Goal: Communication & Community: Answer question/provide support

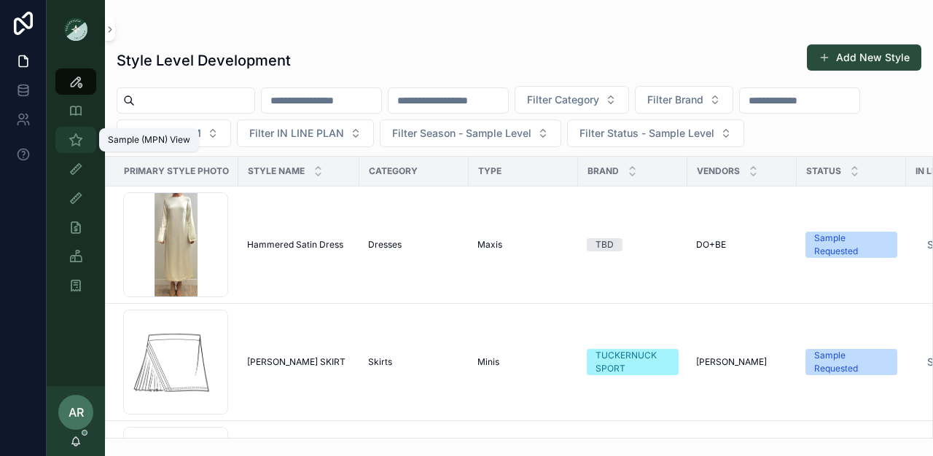
click at [71, 147] on div "Sample (MPN) View" at bounding box center [75, 139] width 23 height 23
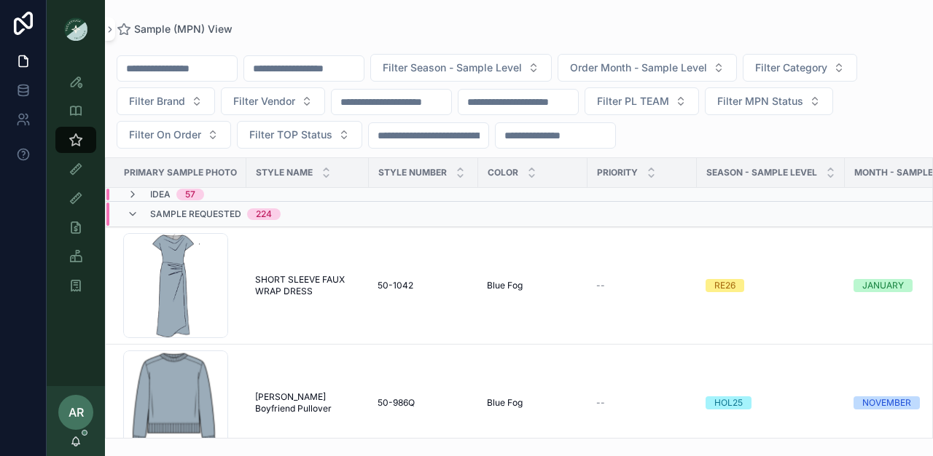
click at [75, 449] on div "AR [PERSON_NAME]" at bounding box center [76, 421] width 58 height 70
click at [84, 434] on span "scrollable content" at bounding box center [85, 433] width 6 height 6
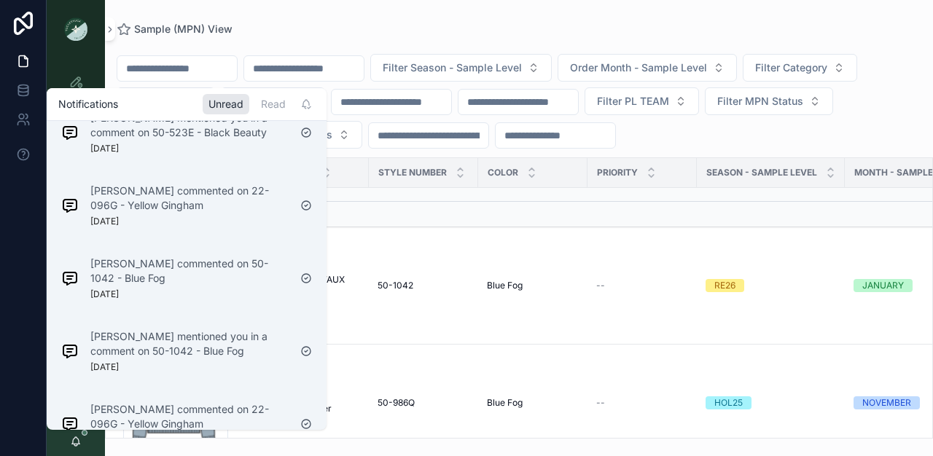
scroll to position [167, 0]
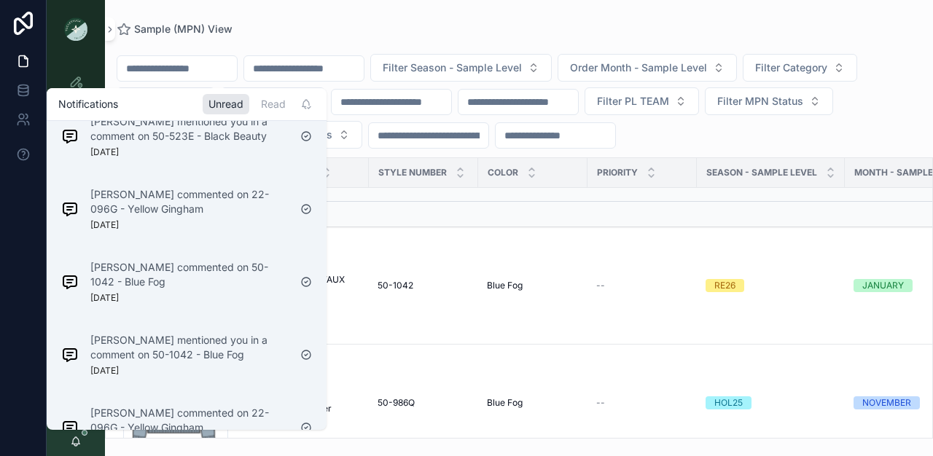
click at [175, 355] on p "[PERSON_NAME] mentioned you in a comment on 50-1042 - Blue Fog" at bounding box center [189, 347] width 198 height 29
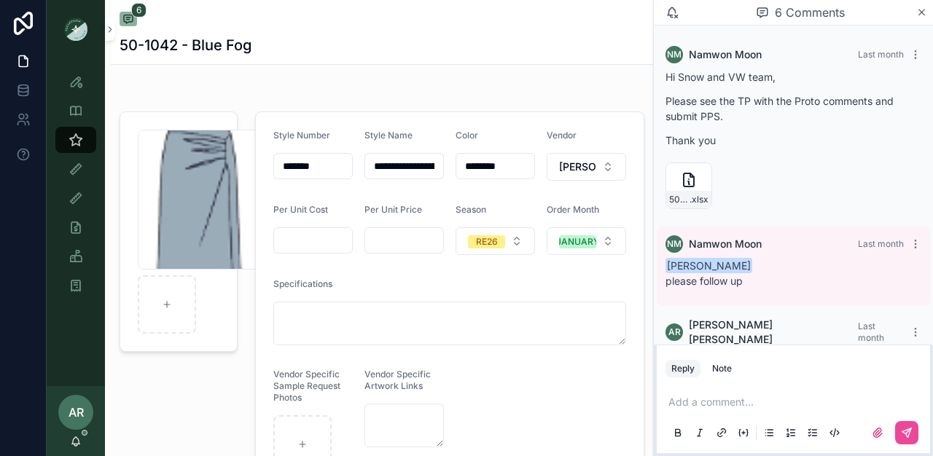
scroll to position [367, 0]
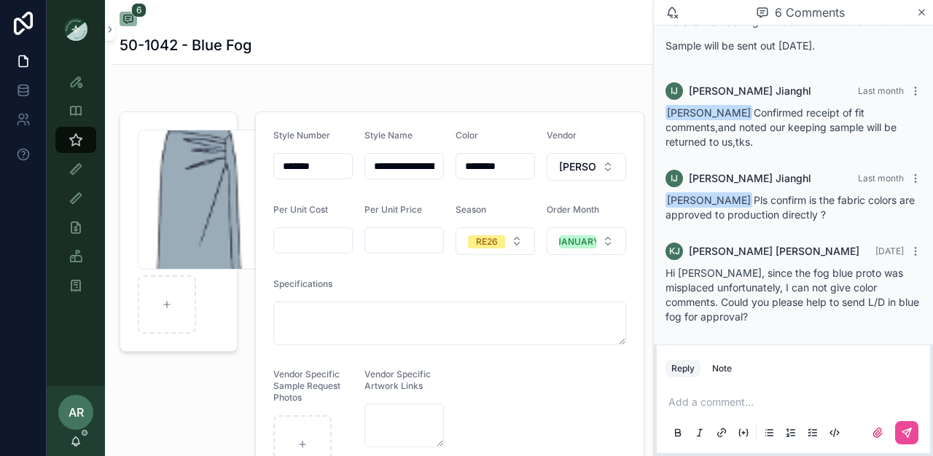
click at [915, 20] on div "6 Comments" at bounding box center [800, 12] width 232 height 25
click at [926, 7] on icon "scrollable content" at bounding box center [921, 13] width 11 height 12
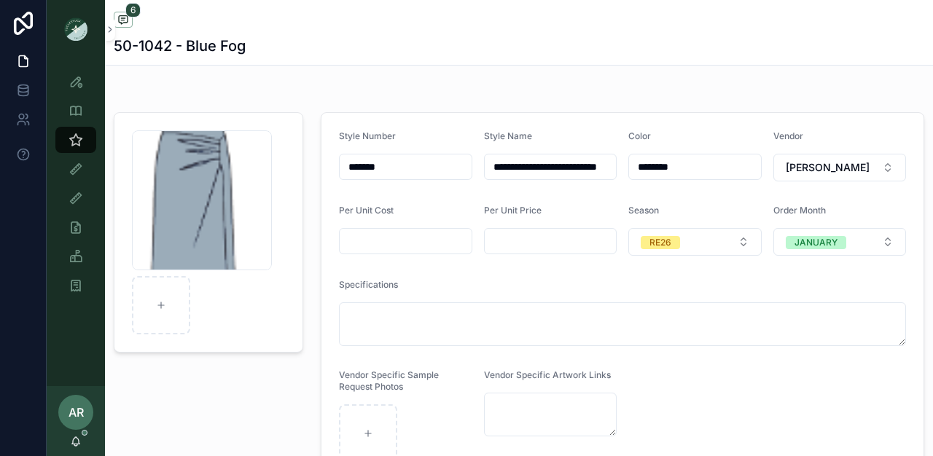
scroll to position [338, 0]
click at [85, 446] on div "AR [PERSON_NAME]" at bounding box center [76, 421] width 58 height 70
click at [85, 432] on span "scrollable content" at bounding box center [85, 433] width 6 height 6
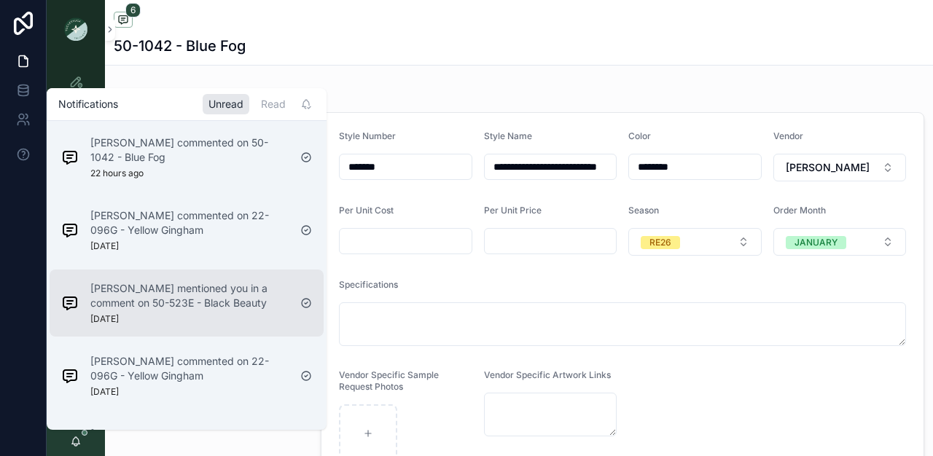
click at [186, 289] on p "[PERSON_NAME] mentioned you in a comment on 50-523E - Black Beauty" at bounding box center [189, 295] width 198 height 29
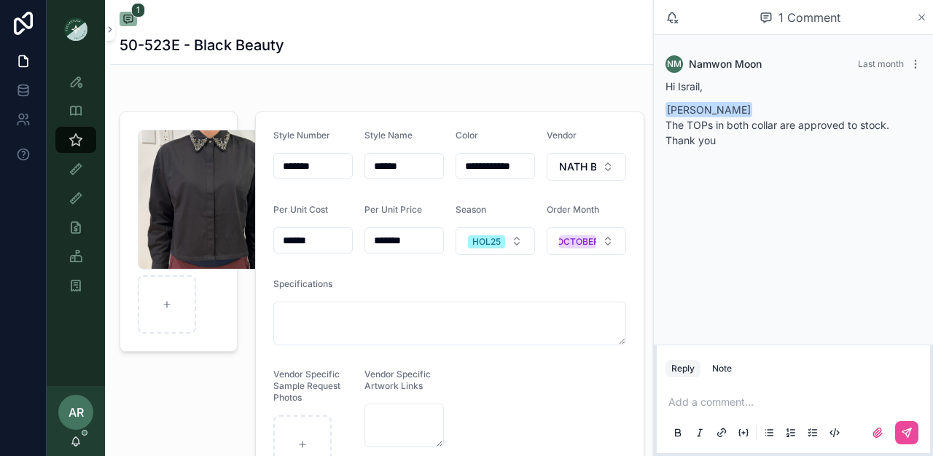
click at [919, 12] on icon "scrollable content" at bounding box center [921, 18] width 11 height 12
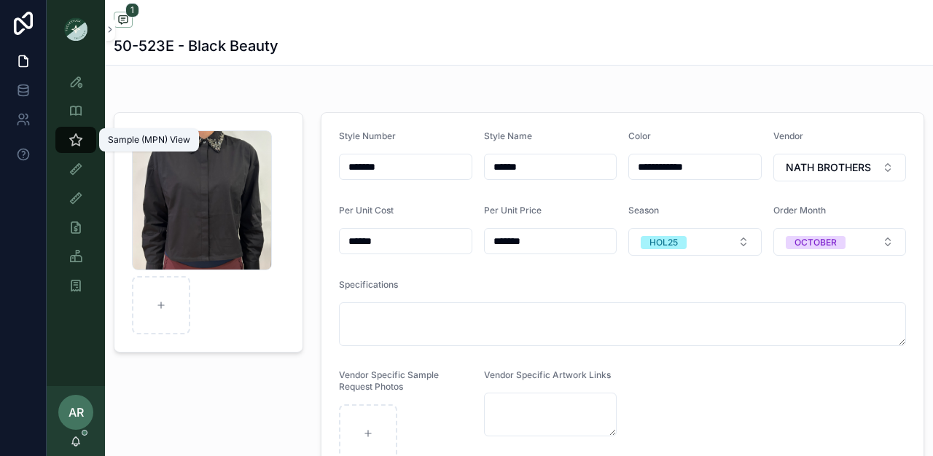
click at [78, 142] on icon "scrollable content" at bounding box center [76, 140] width 15 height 15
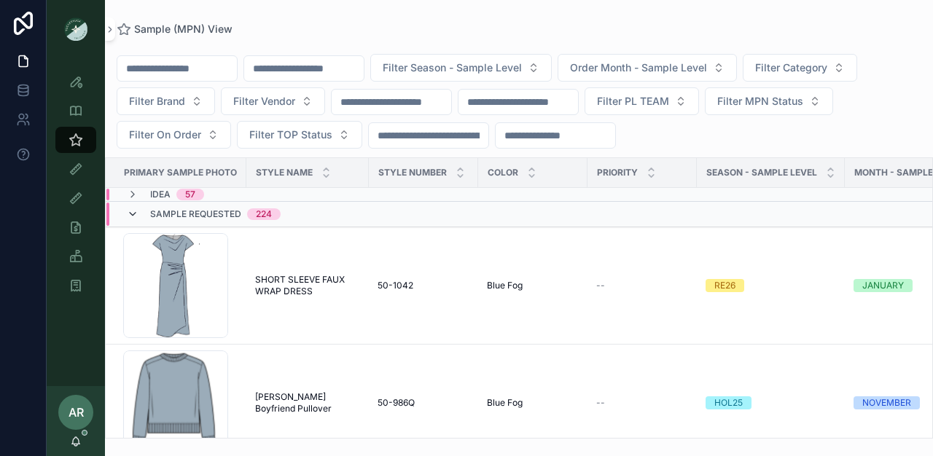
click at [132, 209] on icon "scrollable content" at bounding box center [133, 214] width 12 height 12
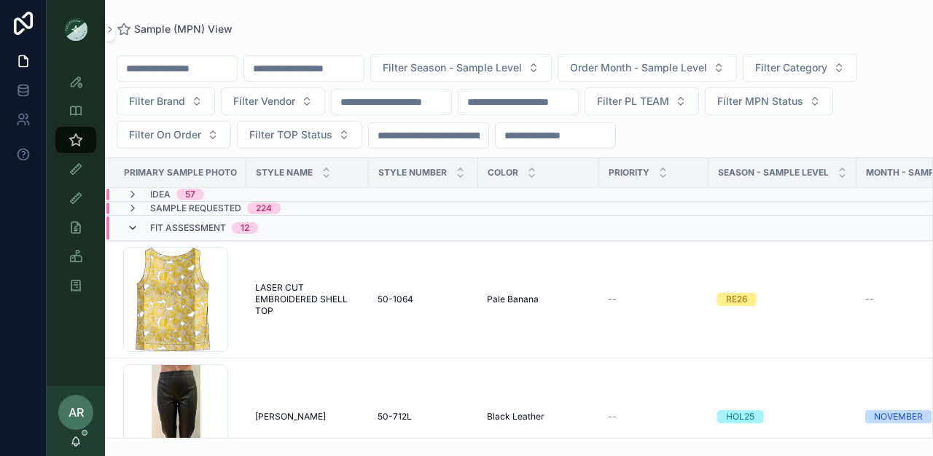
click at [133, 225] on icon "scrollable content" at bounding box center [133, 228] width 12 height 12
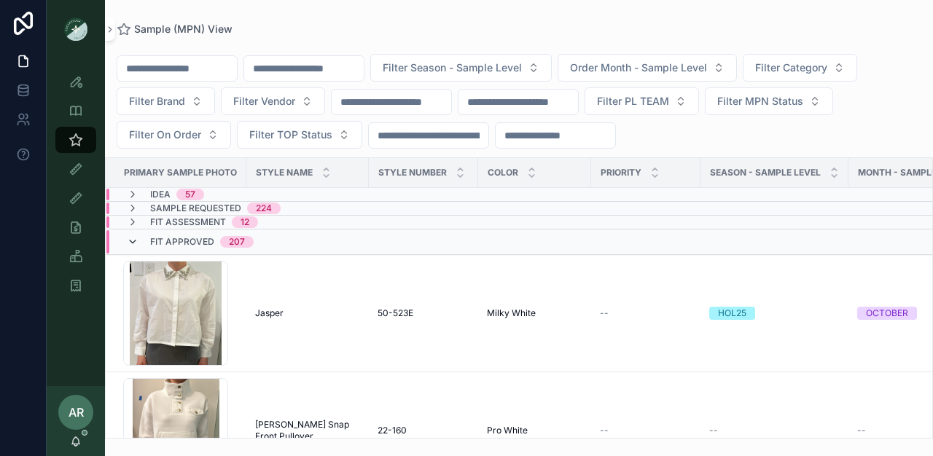
click at [131, 242] on icon "scrollable content" at bounding box center [133, 242] width 12 height 12
